Goal: Browse casually: Explore the website without a specific task or goal

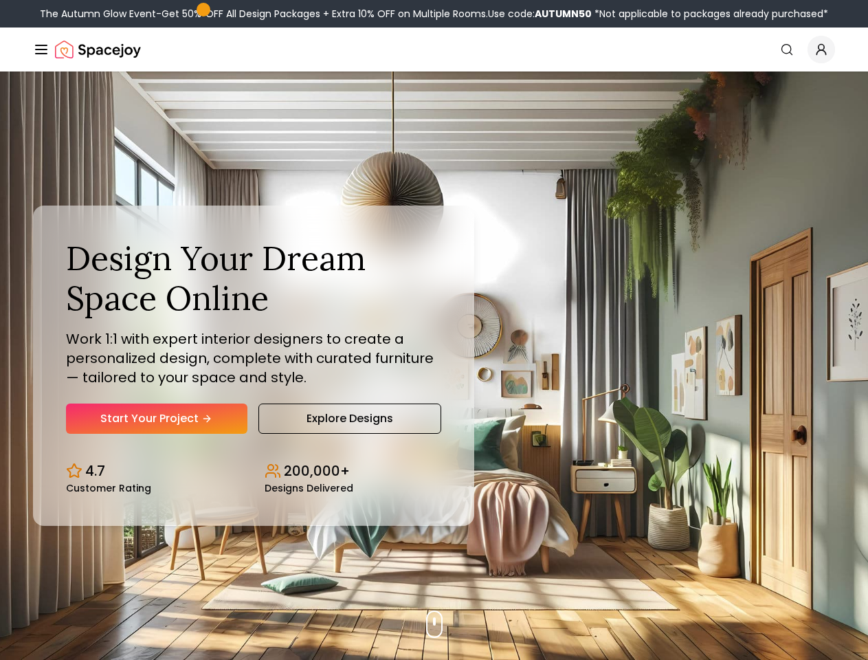
click at [0, 0] on button "How It Works" at bounding box center [0, 0] width 0 height 0
